Goal: Task Accomplishment & Management: Ask a question

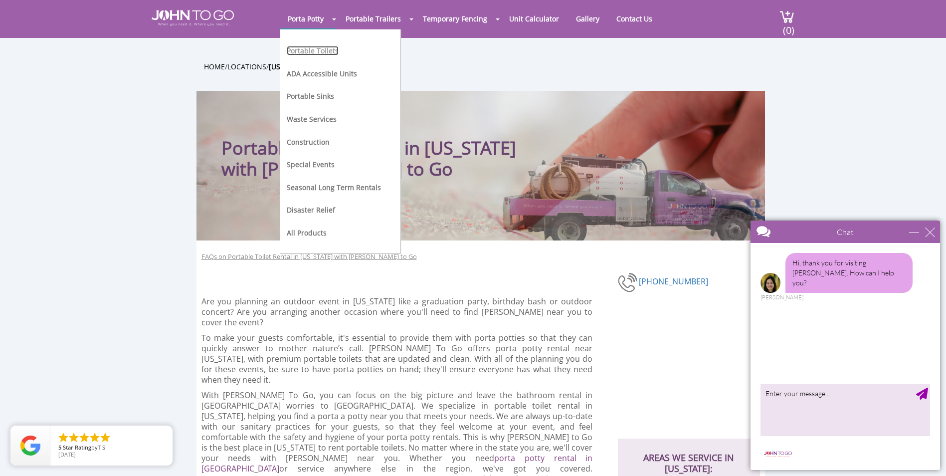
click at [309, 51] on link "Portable Toilets" at bounding box center [313, 50] width 52 height 9
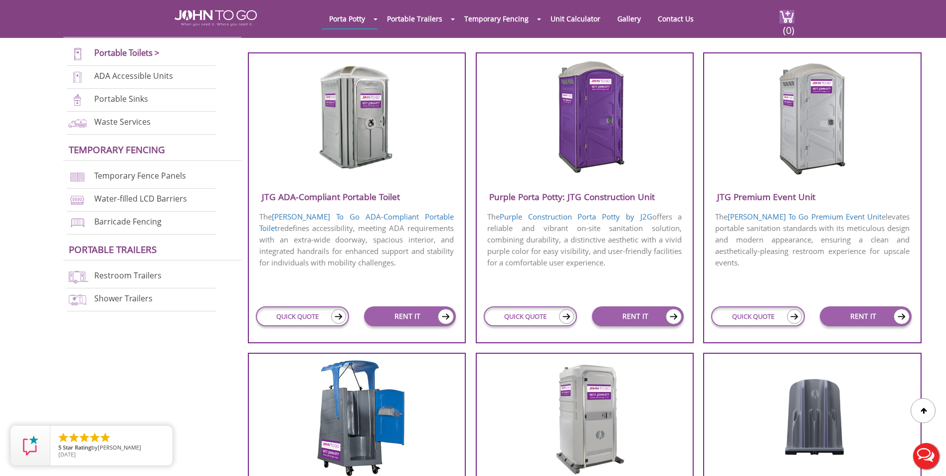
scroll to position [399, 0]
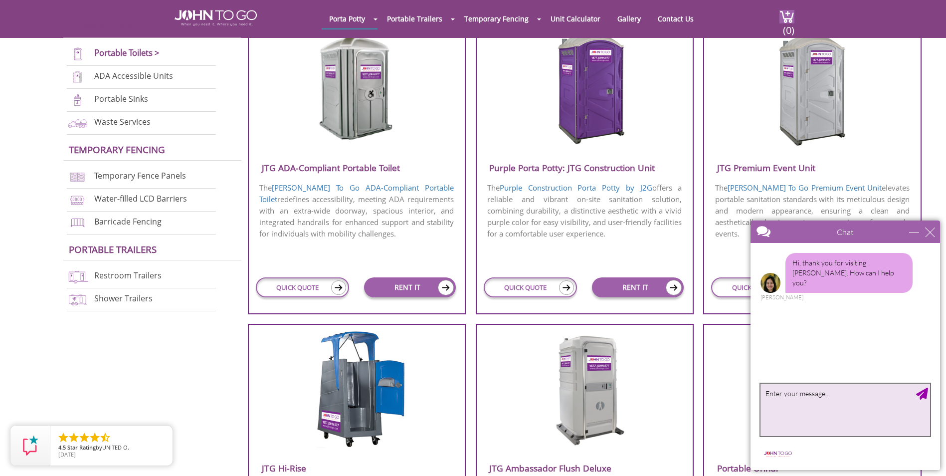
click at [810, 404] on textarea "type your message" at bounding box center [844, 409] width 169 height 52
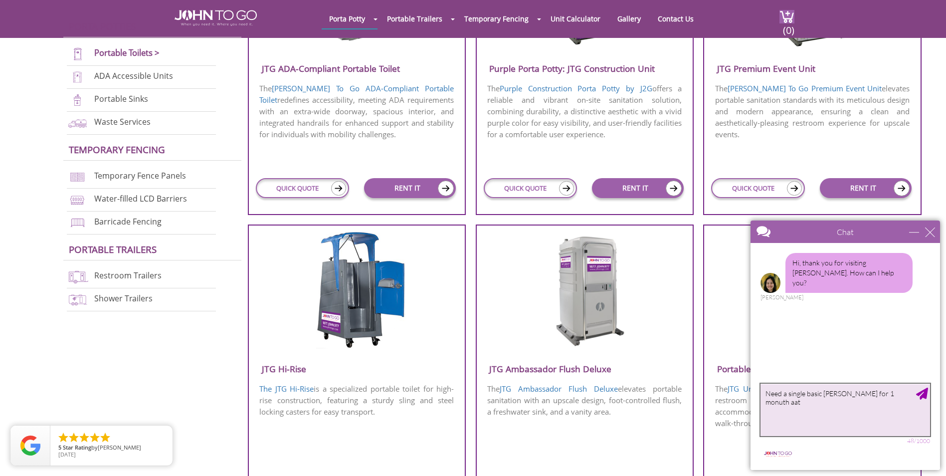
scroll to position [499, 0]
click at [779, 403] on textarea "Need a single basic porta john for 1 month in Hightown, NJ" at bounding box center [844, 409] width 169 height 52
click at [819, 427] on textarea "Need a single basic porta john for 1 month in Highstown, NJ" at bounding box center [844, 409] width 169 height 52
drag, startPoint x: 781, startPoint y: 403, endPoint x: 789, endPoint y: 403, distance: 7.5
type textarea "Need a single basic porta john for 1 month in Hightstown, NJ"
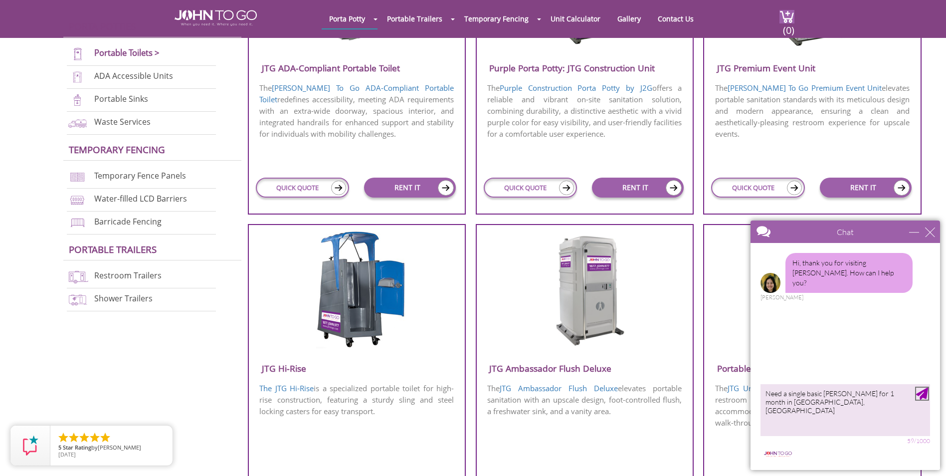
click at [922, 397] on div "Send Message" at bounding box center [922, 393] width 12 height 12
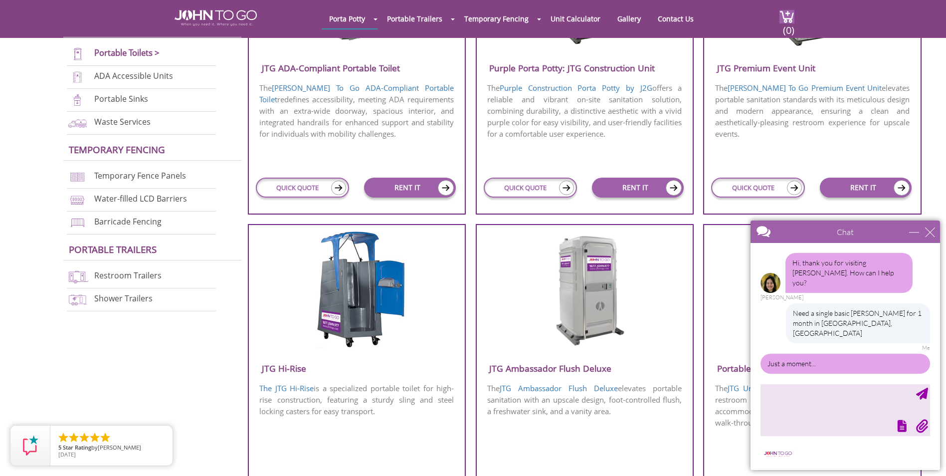
scroll to position [11, 0]
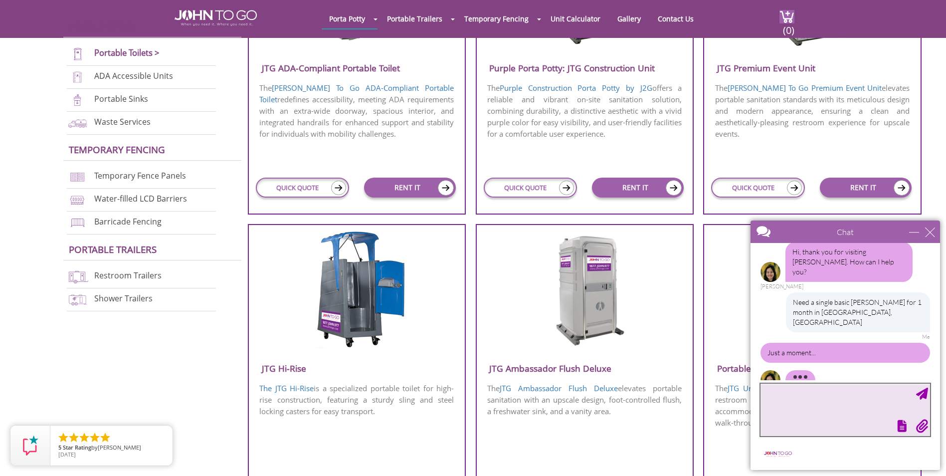
click at [816, 394] on textarea "type your message" at bounding box center [844, 409] width 169 height 52
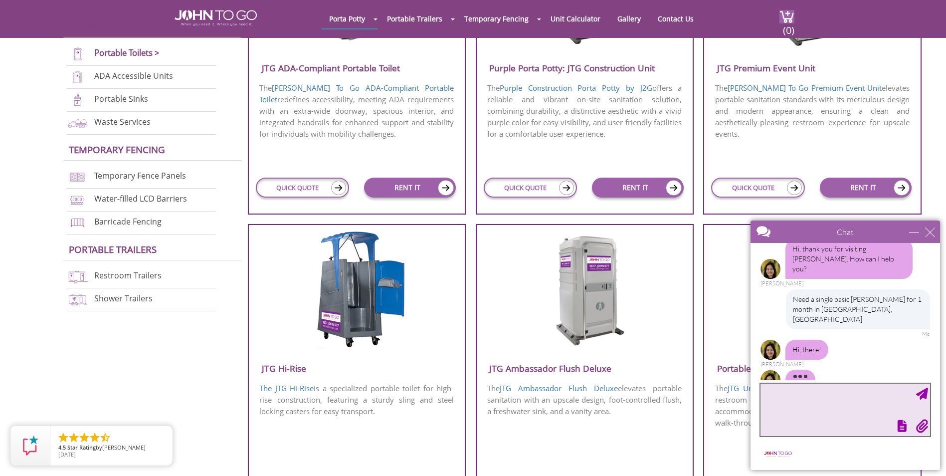
scroll to position [26, 0]
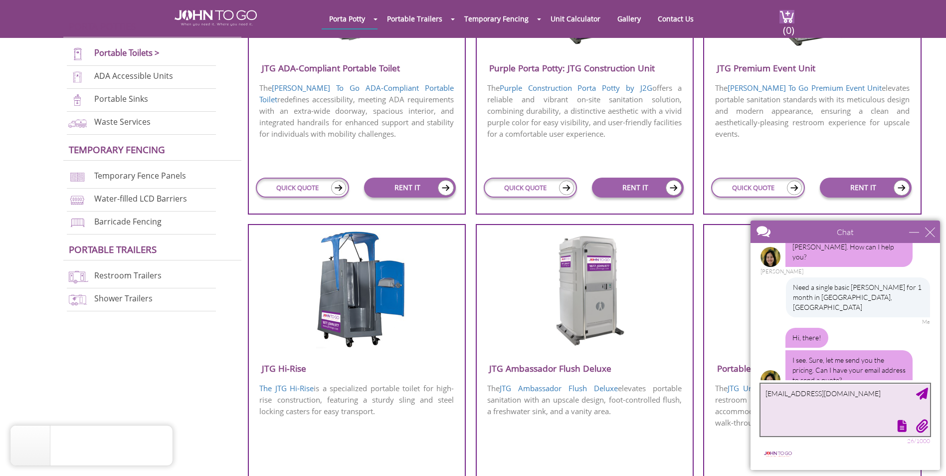
type textarea "dchasey@sunnyfieldcorp.com"
click at [924, 389] on div "Send Message" at bounding box center [922, 393] width 12 height 12
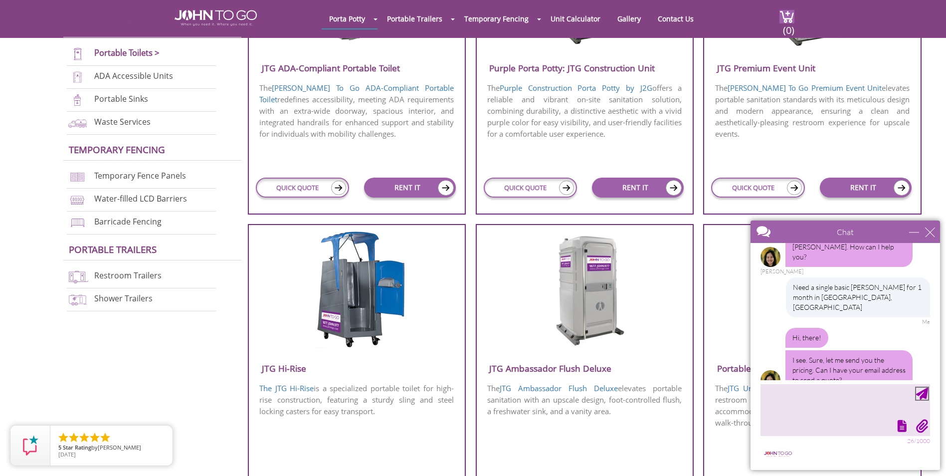
scroll to position [56, 0]
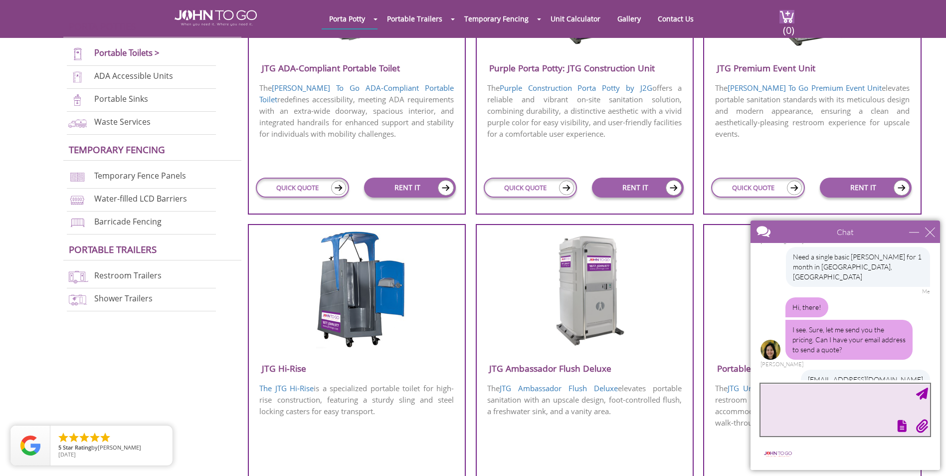
drag, startPoint x: 847, startPoint y: 393, endPoint x: 840, endPoint y: 394, distance: 8.0
click at [840, 394] on textarea "type your message" at bounding box center [844, 409] width 169 height 52
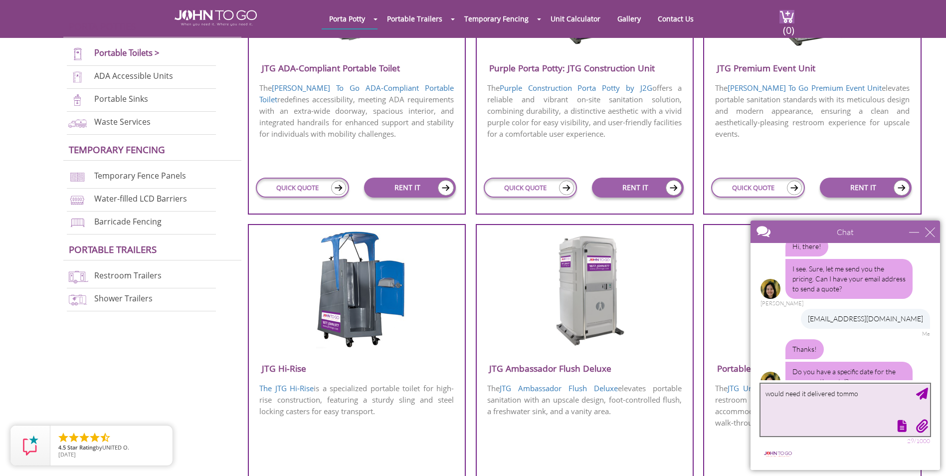
scroll to position [119, 0]
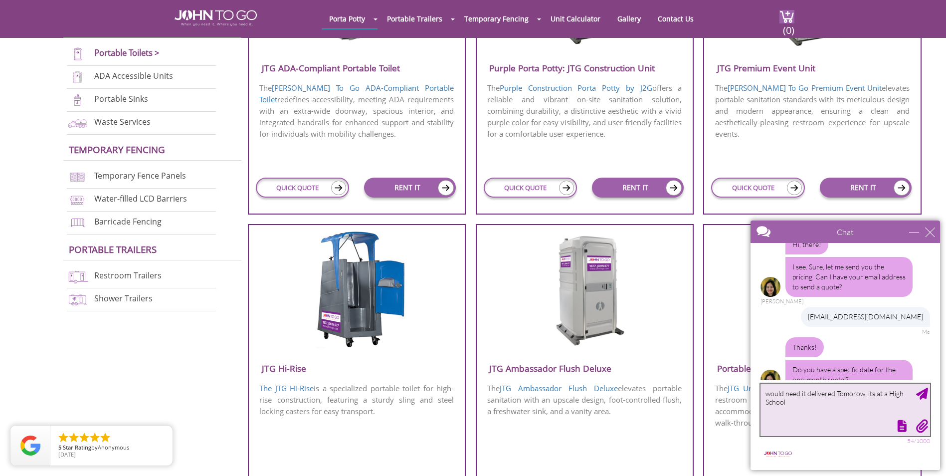
type textarea "would need it delivered Tomorow, its at a High School"
click at [922, 395] on div "Send Message" at bounding box center [922, 393] width 12 height 12
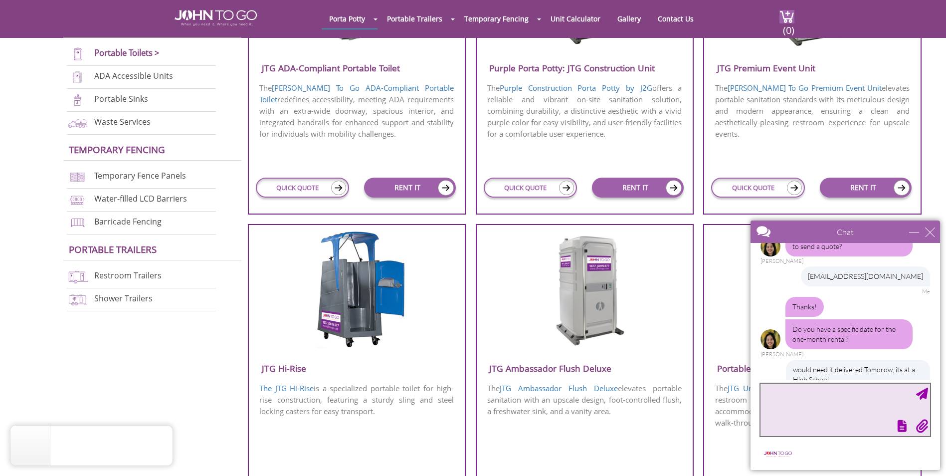
click at [801, 396] on textarea "type your message" at bounding box center [844, 409] width 169 height 52
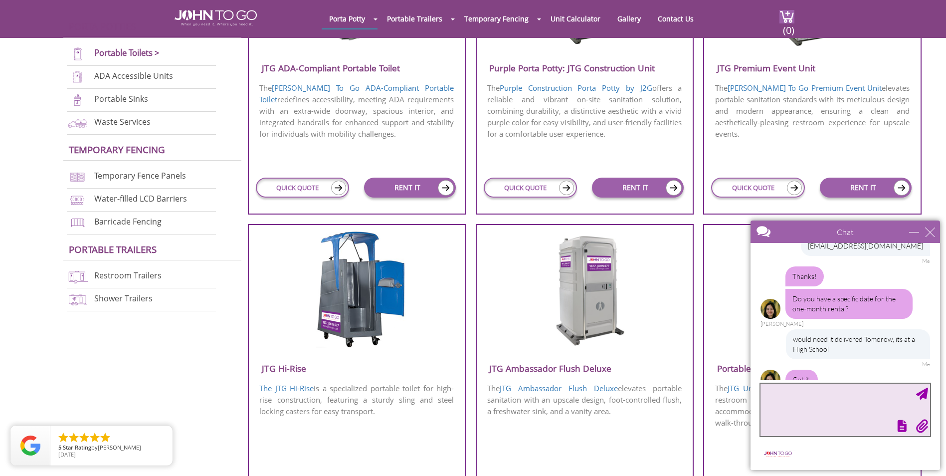
scroll to position [232, 0]
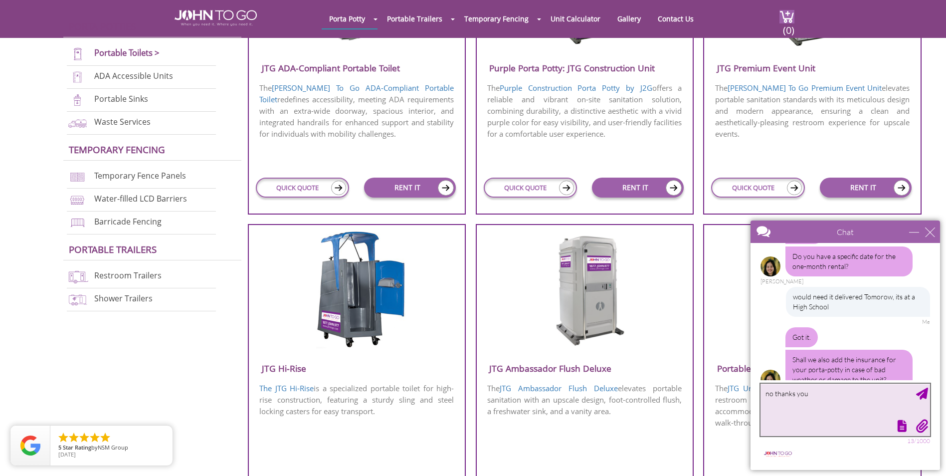
click at [792, 397] on textarea "no thanks you" at bounding box center [844, 409] width 169 height 52
type textarea "no thank you"
click at [921, 395] on div "Send Message" at bounding box center [922, 393] width 12 height 12
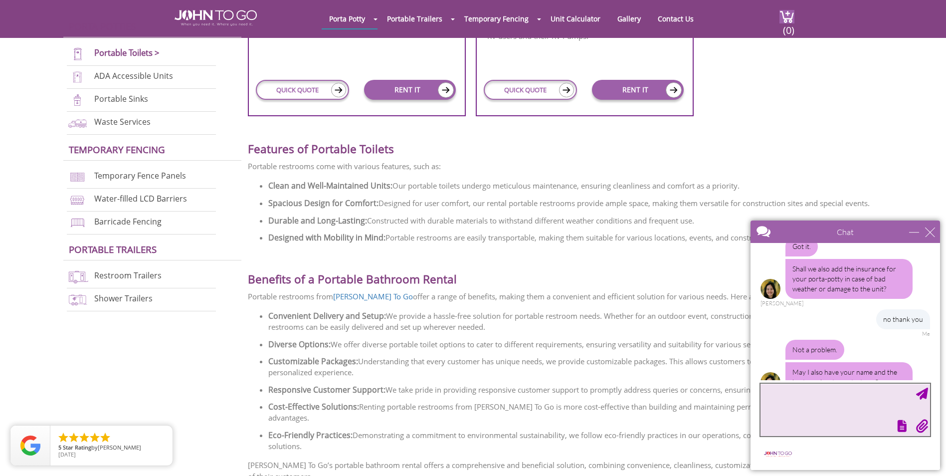
scroll to position [325, 0]
click at [794, 393] on textarea "type your message" at bounding box center [844, 409] width 169 height 52
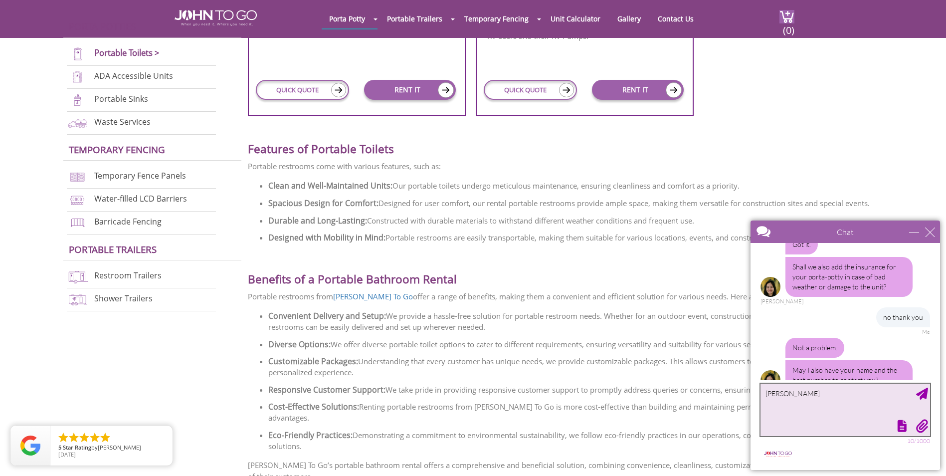
click at [773, 407] on textarea "Dan Chasey" at bounding box center [844, 409] width 169 height 52
click at [810, 390] on textarea "Dan Chasey" at bounding box center [844, 409] width 169 height 52
type textarea "Dan Chasey 732-922-0006"
click at [926, 395] on div "Send Message" at bounding box center [922, 393] width 12 height 12
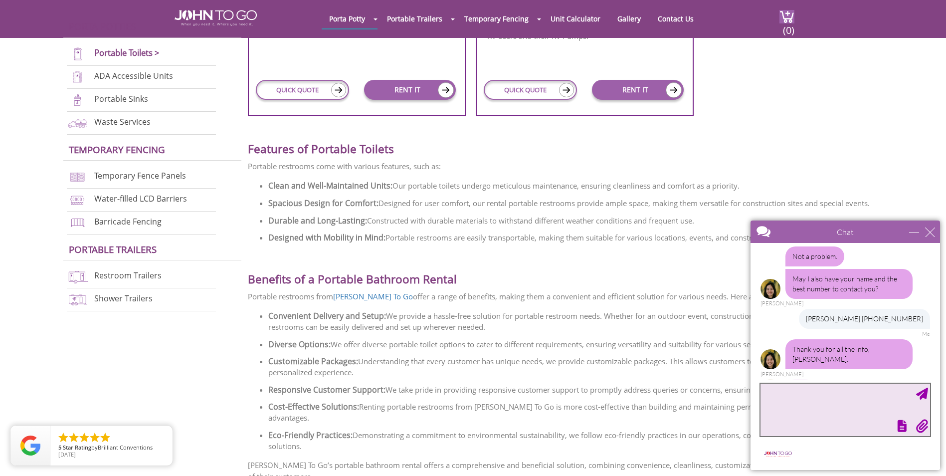
scroll to position [386, 0]
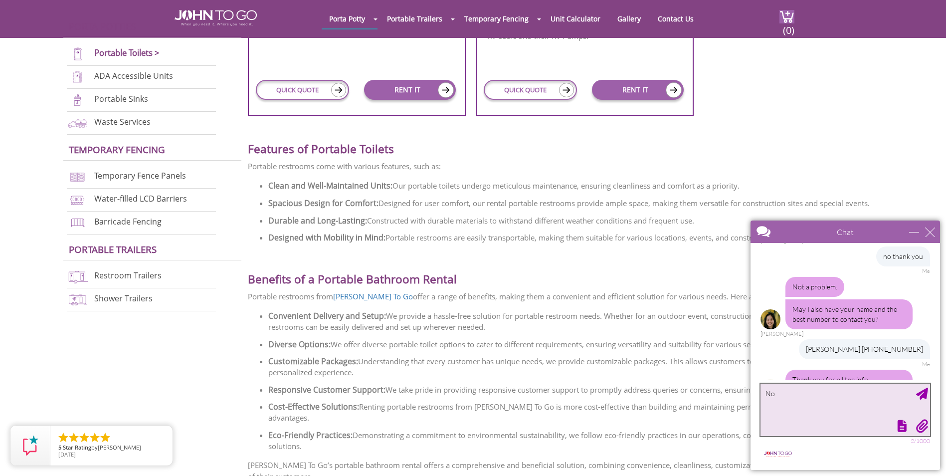
type textarea "N"
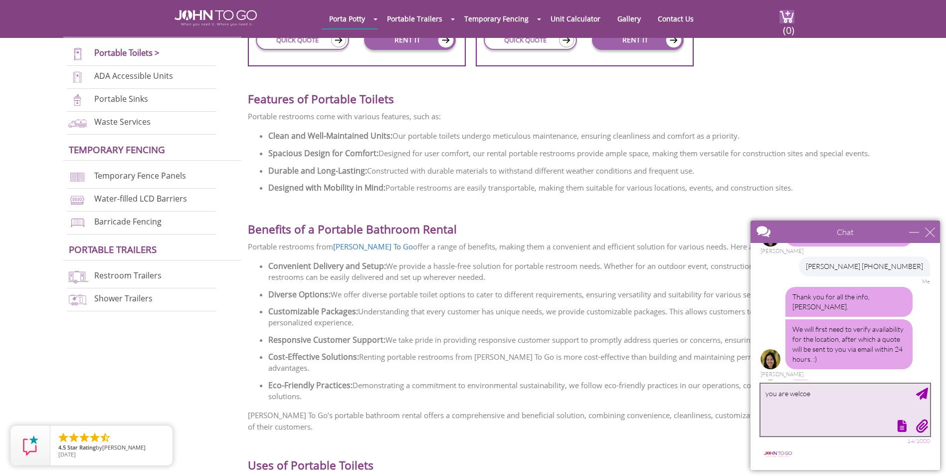
scroll to position [461, 0]
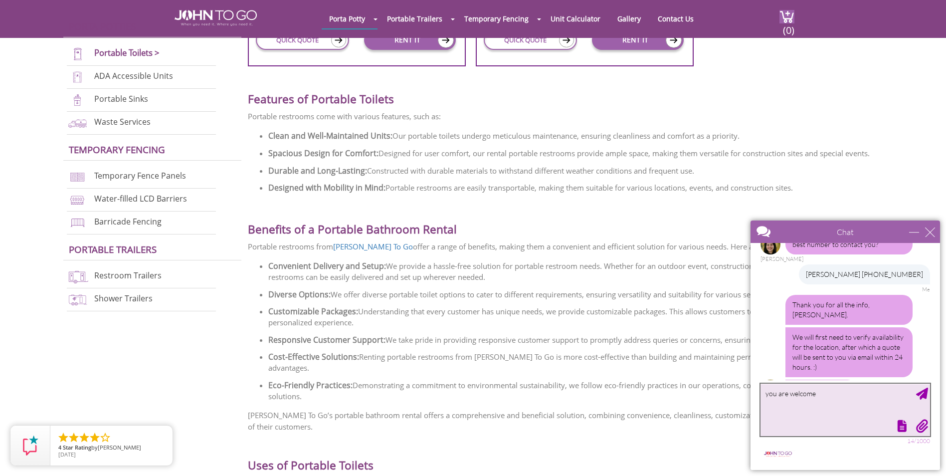
type textarea "you are welcome"
click at [922, 398] on div "Send Message" at bounding box center [922, 393] width 12 height 12
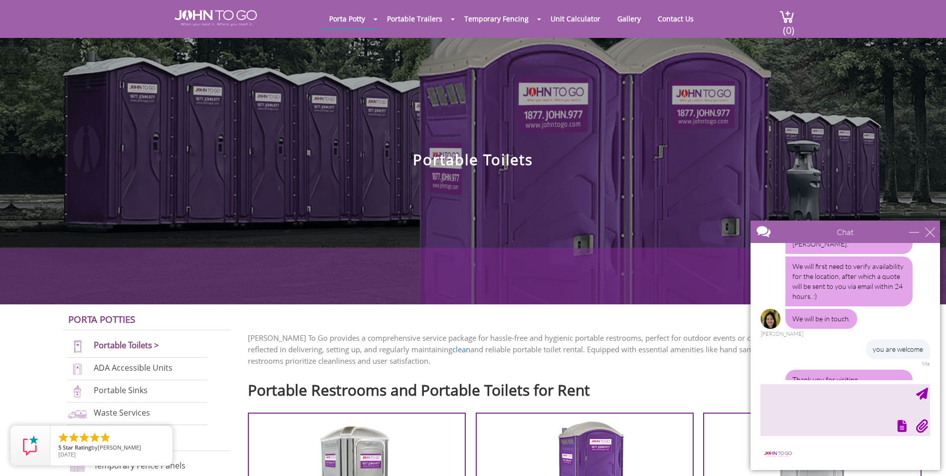
scroll to position [684, 0]
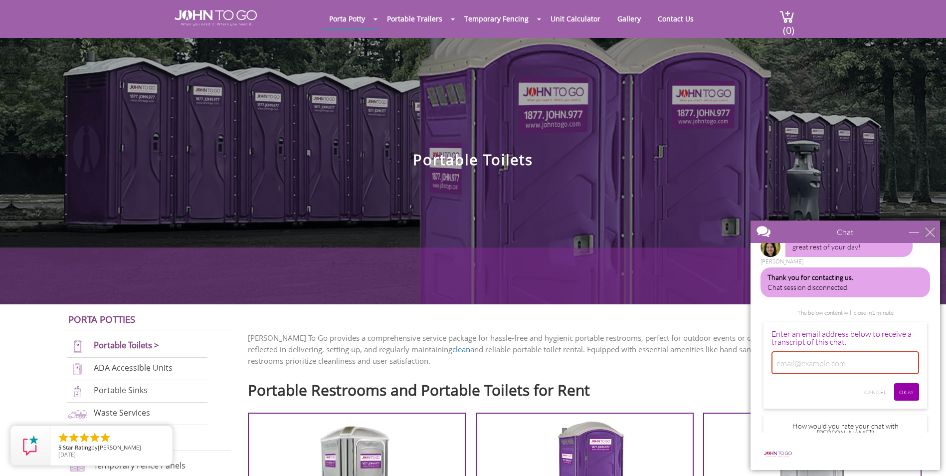
click at [930, 232] on div "close" at bounding box center [930, 232] width 10 height 10
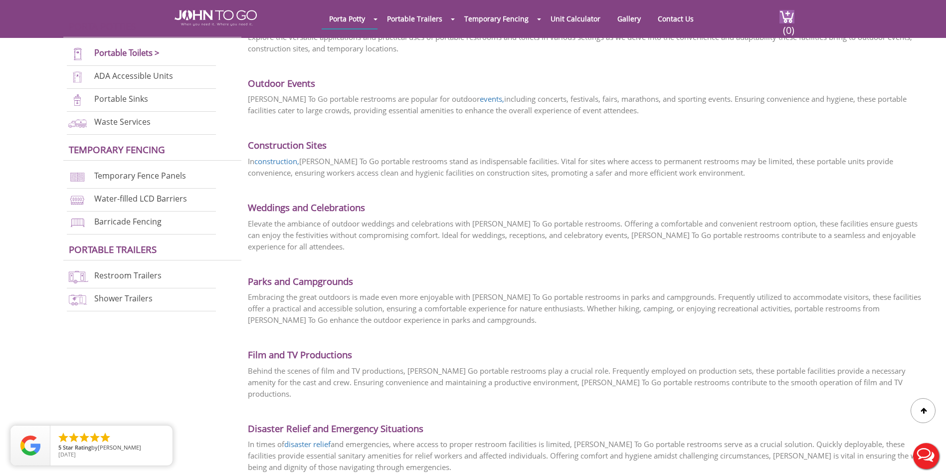
scroll to position [1695, 0]
